Goal: Task Accomplishment & Management: Manage account settings

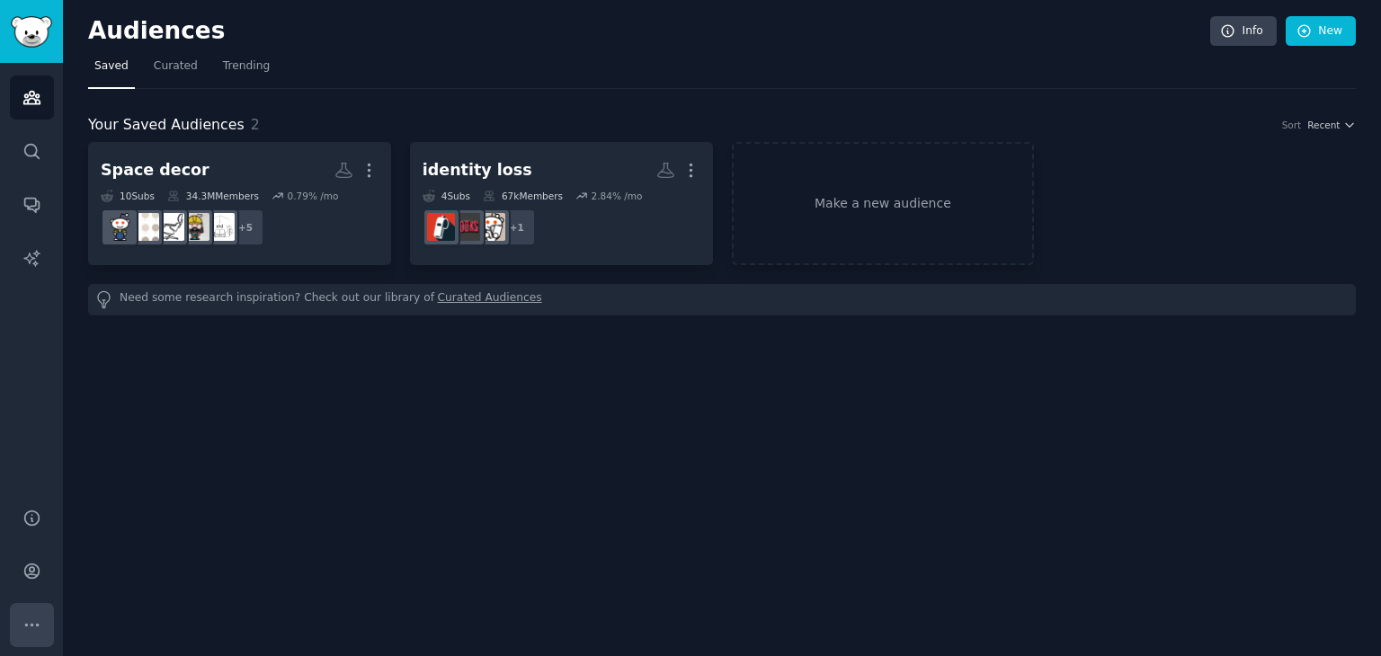
click at [13, 630] on button "More" at bounding box center [32, 625] width 44 height 44
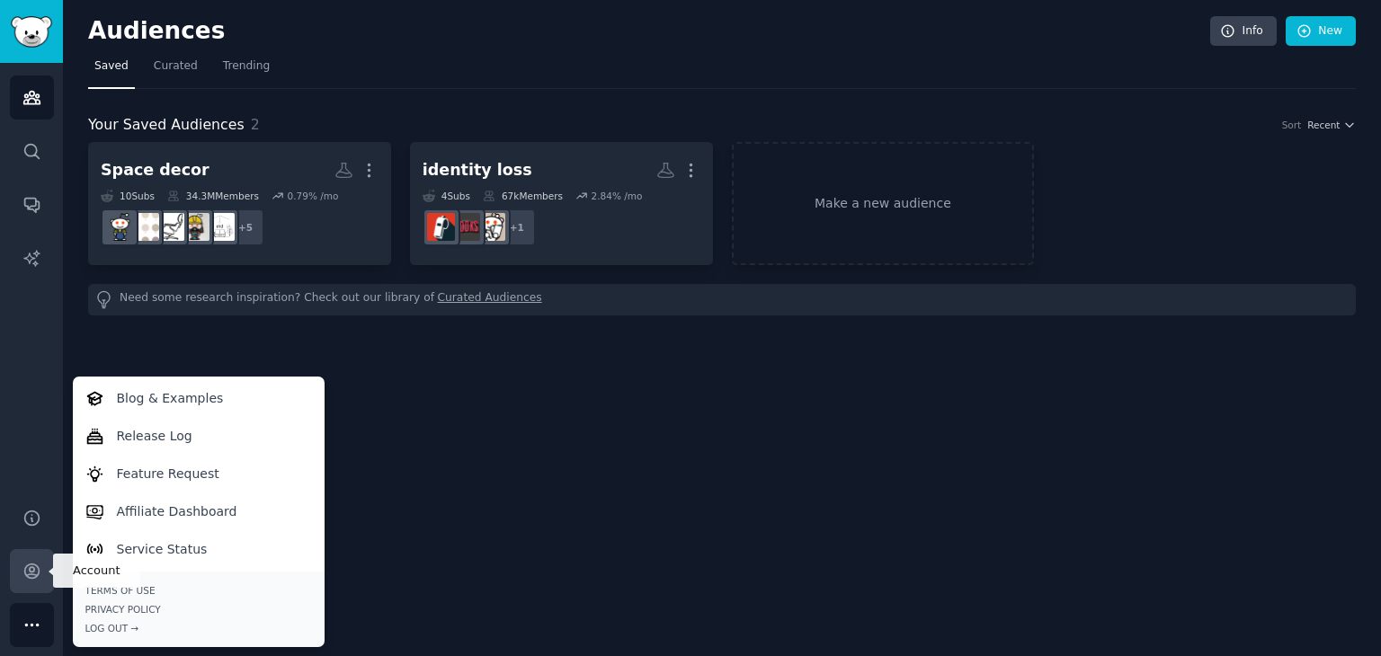
click at [22, 585] on link "Account" at bounding box center [32, 571] width 44 height 44
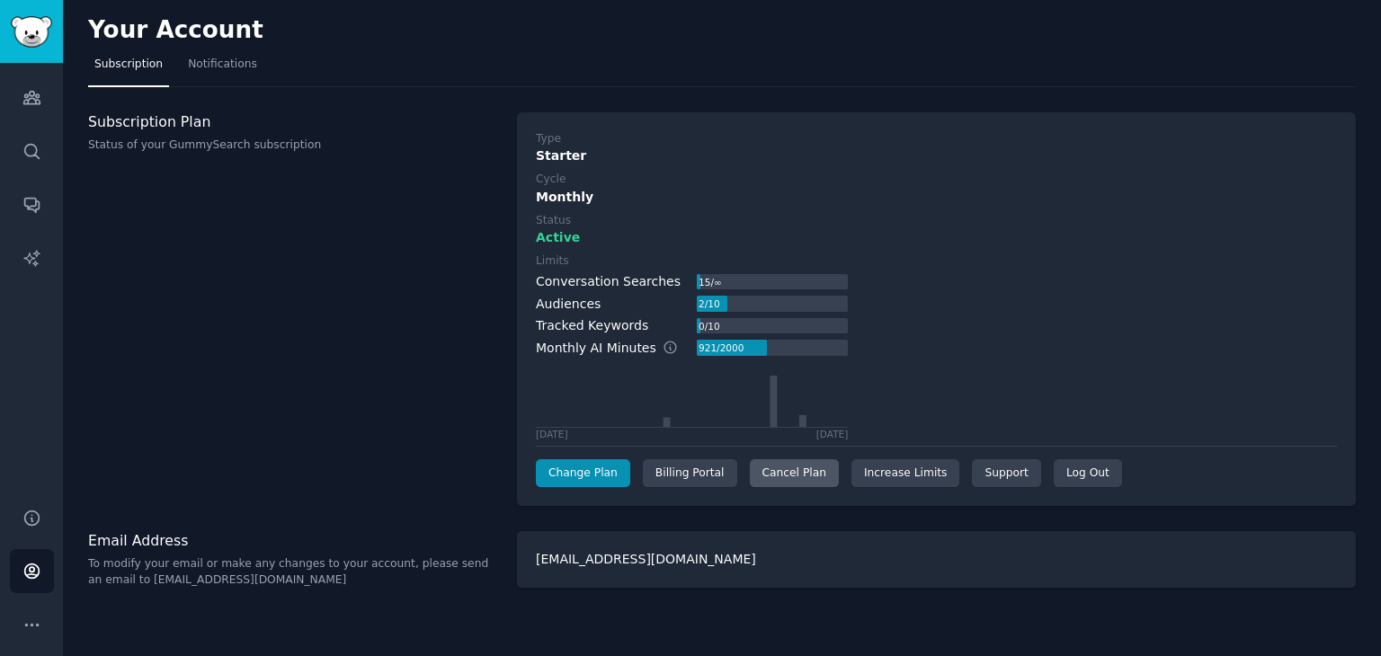
click at [818, 463] on div "Cancel Plan" at bounding box center [794, 474] width 89 height 29
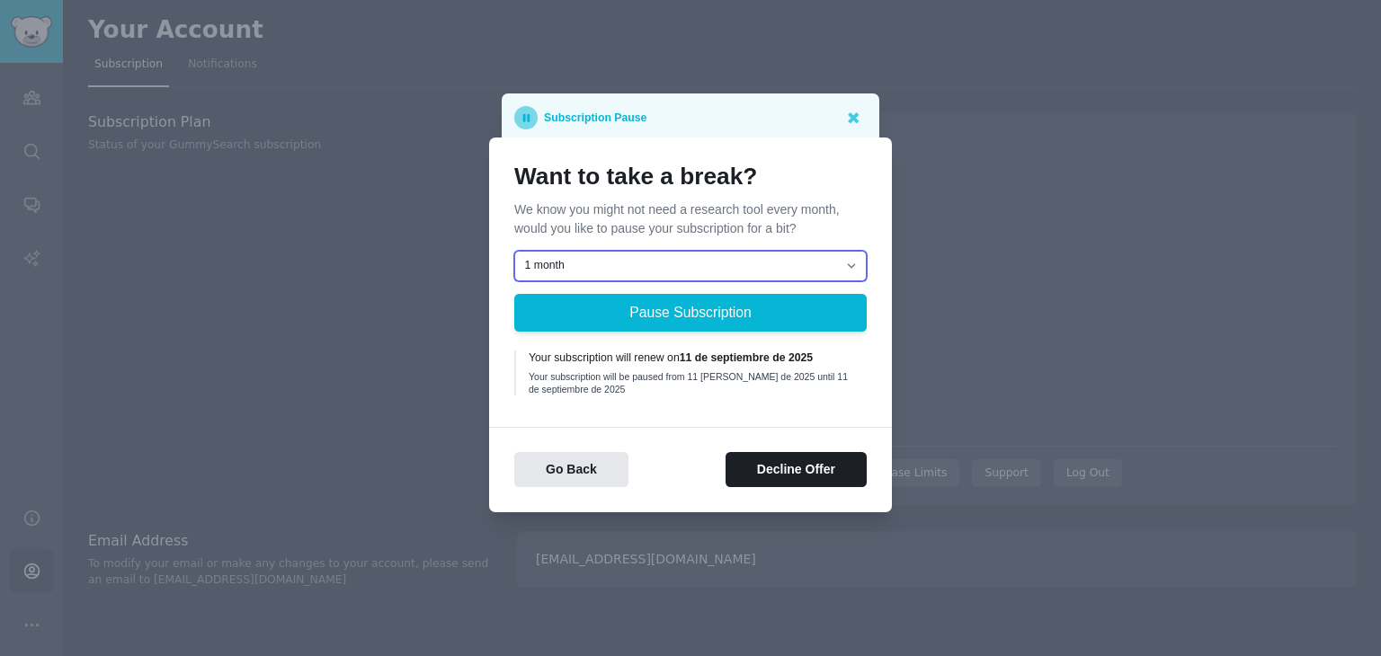
click at [847, 261] on select "1 month 2 months 3 months Choose a custom date to resume" at bounding box center [690, 266] width 353 height 31
click at [514, 251] on select "1 month 2 months 3 months Choose a custom date to resume" at bounding box center [690, 266] width 353 height 31
click at [821, 269] on select "1 month 2 months 3 months Choose a custom date to resume" at bounding box center [690, 266] width 353 height 31
select select "[object Object]"
click at [514, 251] on select "1 month 2 months 3 months Choose a custom date to resume" at bounding box center [690, 266] width 353 height 31
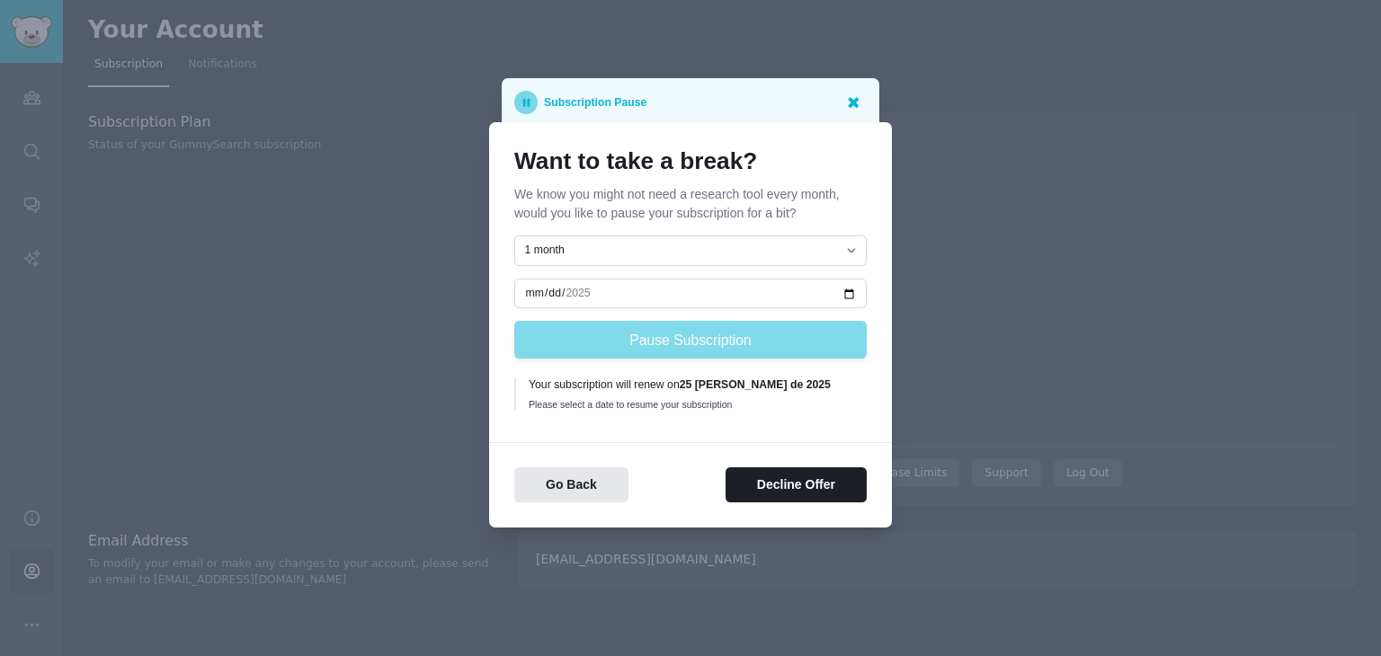
click at [861, 105] on icon at bounding box center [853, 102] width 19 height 19
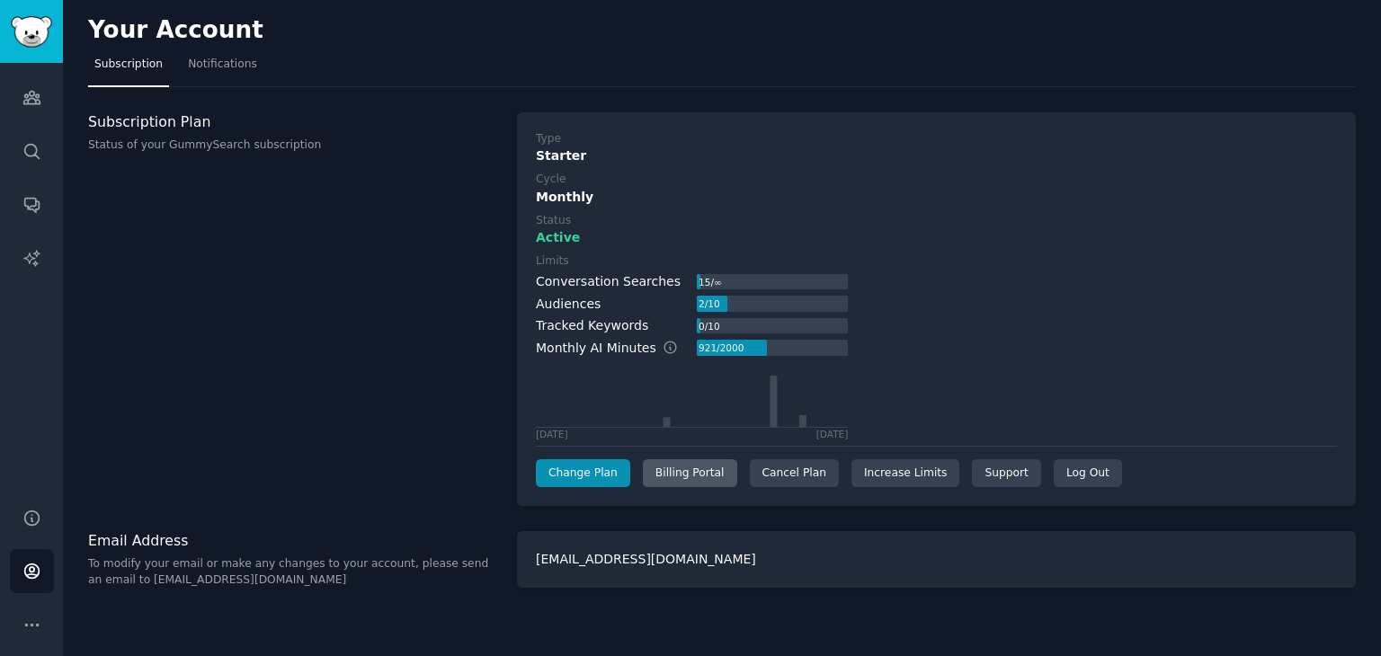
click at [691, 475] on div "Billing Portal" at bounding box center [690, 474] width 94 height 29
click at [784, 483] on div "Cancel Plan" at bounding box center [794, 474] width 89 height 29
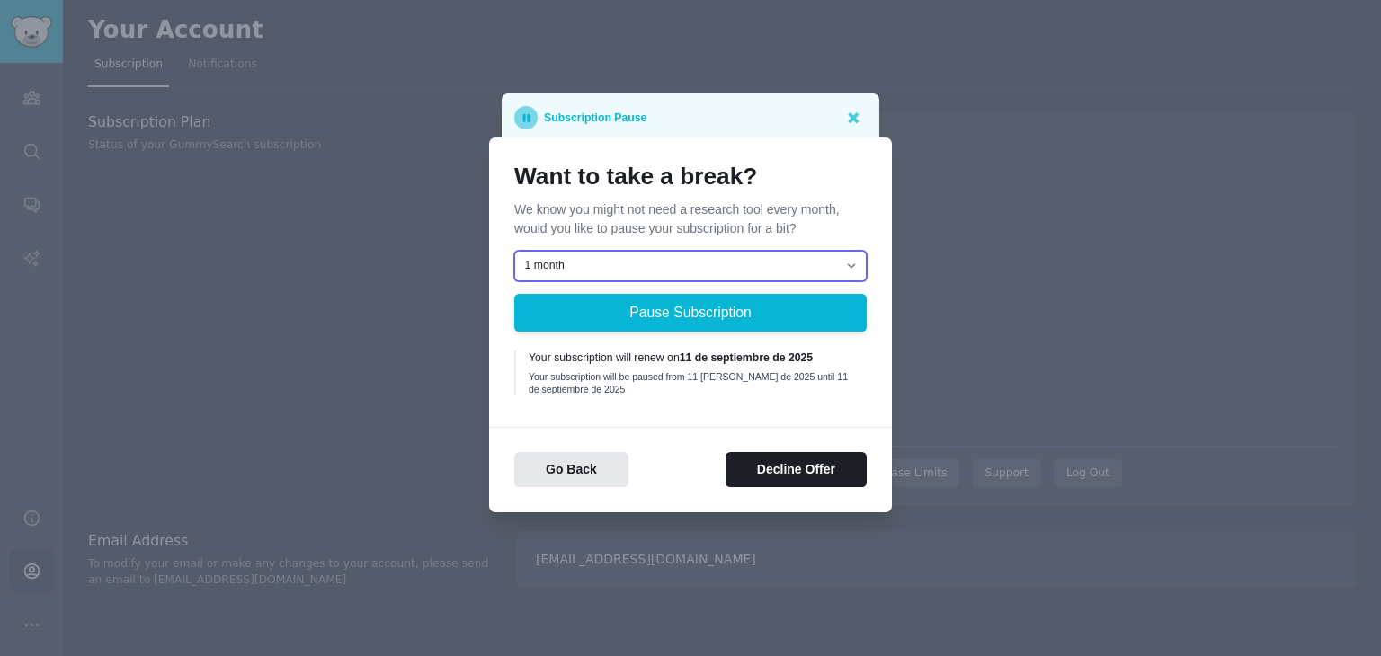
click at [680, 261] on select "1 month 2 months 3 months Choose a custom date to resume" at bounding box center [690, 266] width 353 height 31
select select "[object Object]"
click at [514, 251] on select "1 month 2 months 3 months Choose a custom date to resume" at bounding box center [690, 266] width 353 height 31
click at [629, 262] on select "1 month 2 months 3 months Choose a custom date to resume" at bounding box center [690, 266] width 353 height 31
click at [584, 408] on div "Want to take a break? We know you might not need a research tool every month, w…" at bounding box center [690, 325] width 403 height 375
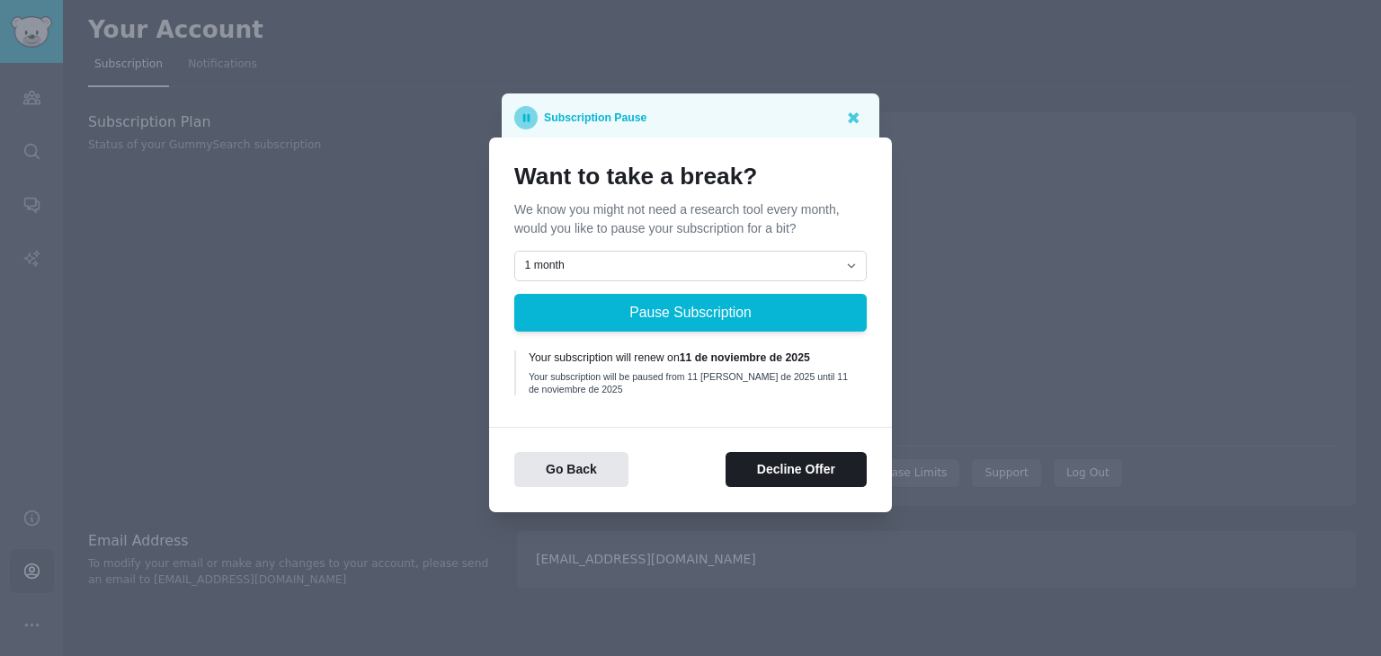
click at [594, 423] on div "Want to take a break? We know you might not need a research tool every month, w…" at bounding box center [690, 325] width 403 height 375
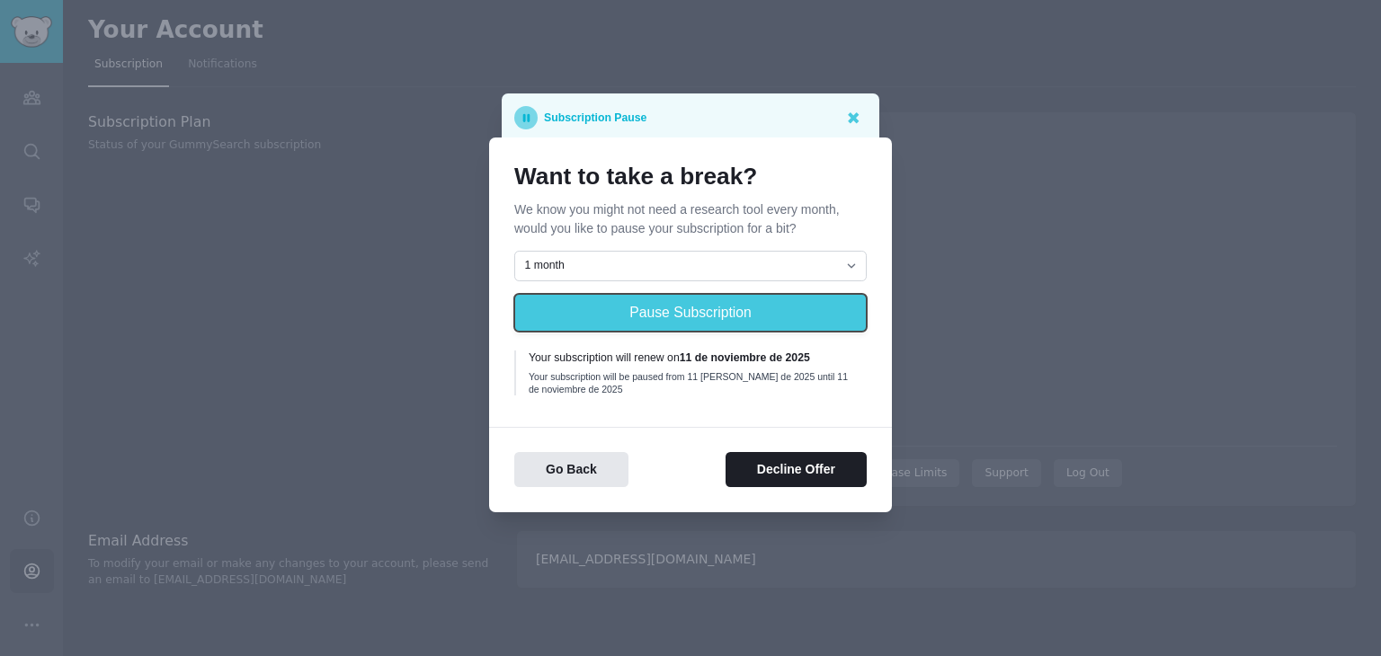
click at [601, 299] on button "Pause Subscription" at bounding box center [690, 313] width 353 height 38
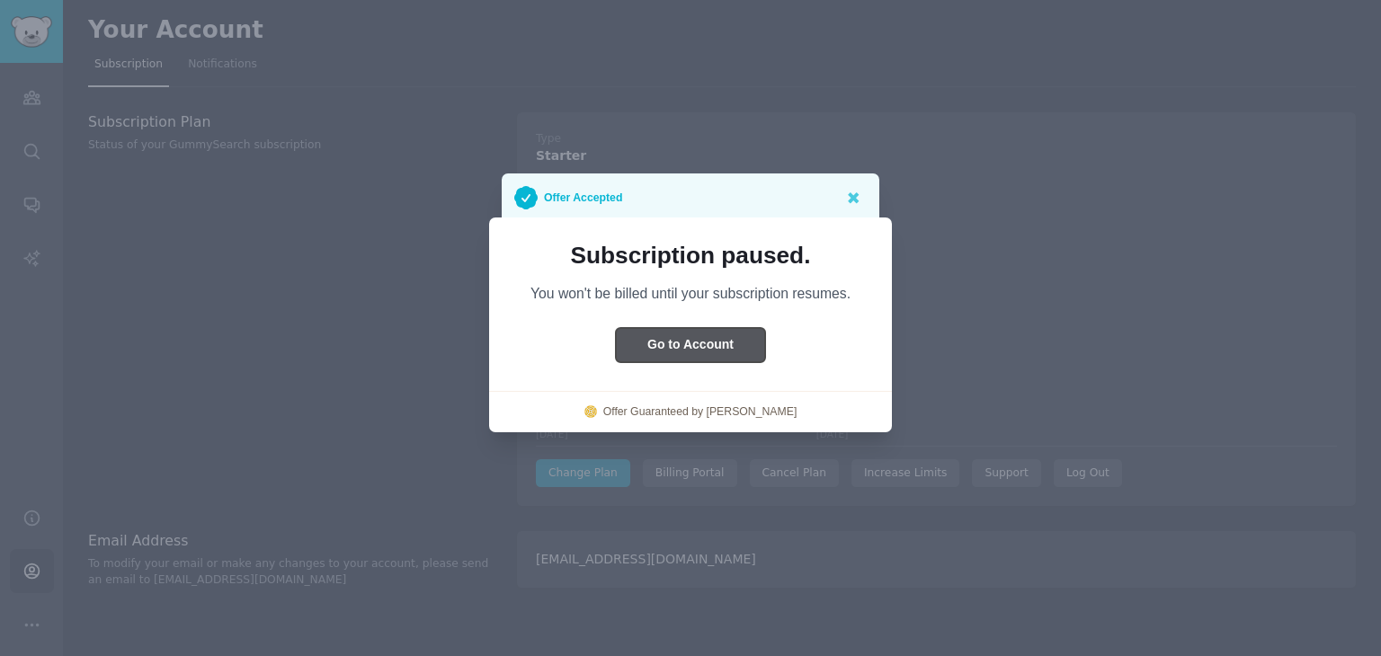
click at [738, 347] on button "Go to Account" at bounding box center [690, 345] width 149 height 35
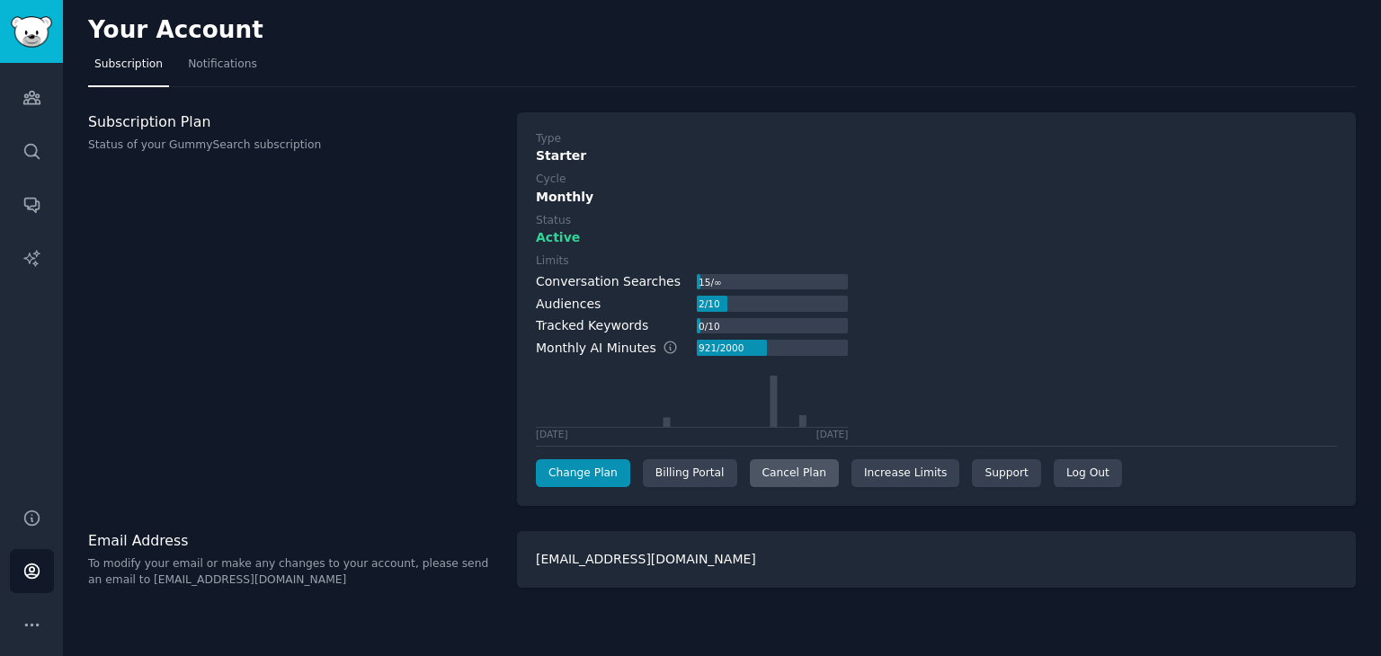
click at [763, 487] on div "Type Starter Cycle Monthly Status Active Limits Conversation Searches 15 / ∞ Au…" at bounding box center [936, 309] width 839 height 395
click at [766, 478] on div "Cancel Plan" at bounding box center [794, 474] width 89 height 29
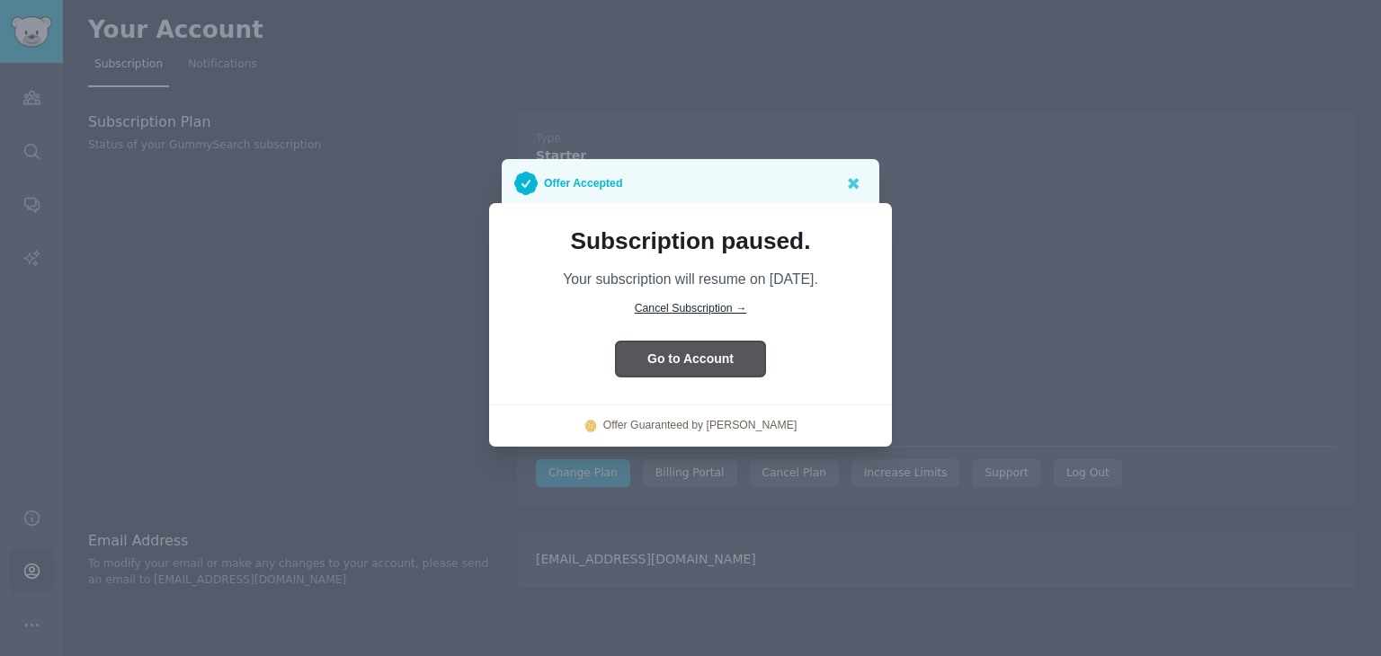
click at [668, 353] on button "Go to Account" at bounding box center [690, 359] width 149 height 35
